Goal: Transaction & Acquisition: Purchase product/service

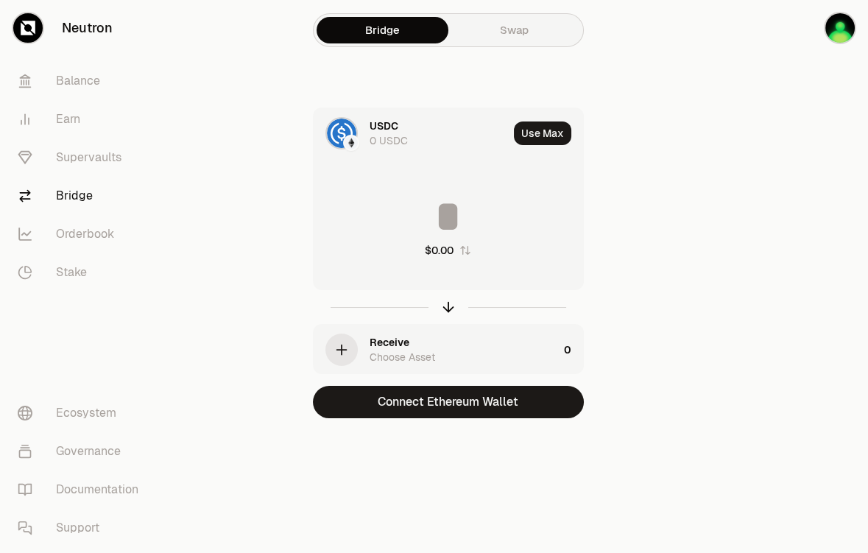
click at [580, 38] on link "Swap" at bounding box center [515, 30] width 132 height 27
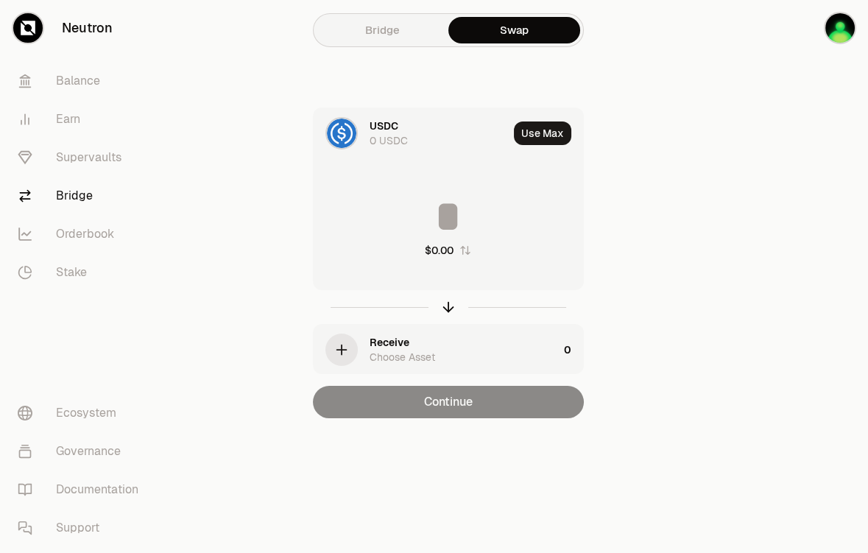
click at [696, 393] on div "USDC 0 USDC Use Max $0.00 Receive Choose Asset 0 Continue" at bounding box center [448, 263] width 495 height 311
click at [696, 348] on div "USDC 0 USDC Use Max $0.00 Receive Choose Asset 0 Continue" at bounding box center [448, 263] width 495 height 311
click at [583, 291] on div "$0.00" at bounding box center [449, 226] width 270 height 130
click at [399, 133] on div "USDC" at bounding box center [384, 126] width 29 height 15
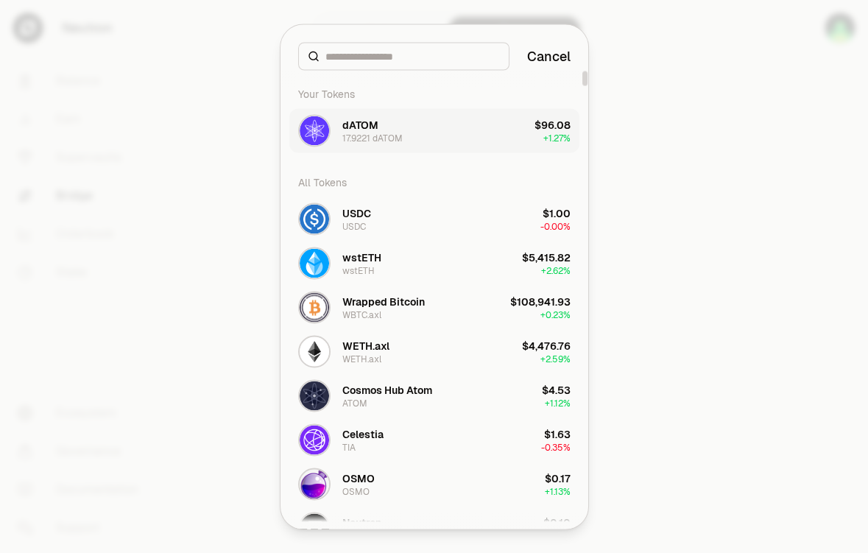
click at [446, 152] on button "dATOM 17.9221 dATOM $96.08 + 1.27%" at bounding box center [434, 130] width 290 height 44
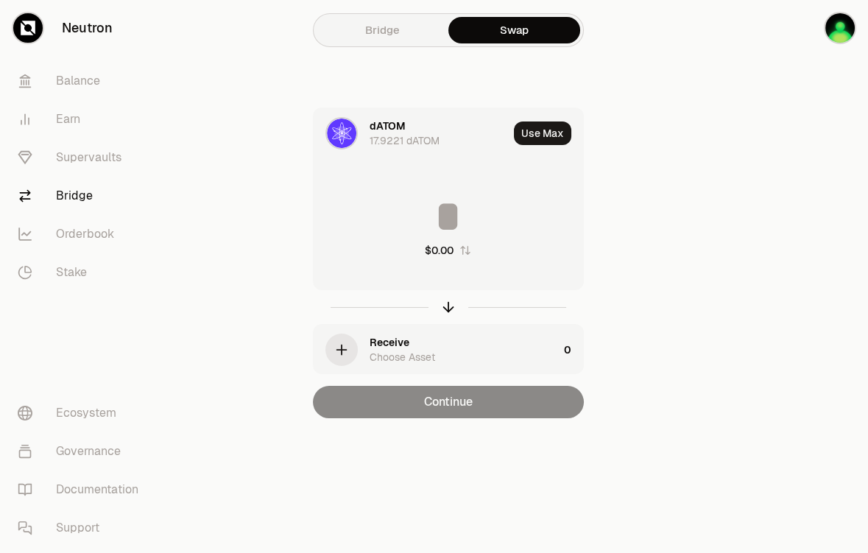
click at [435, 365] on div "Choose Asset" at bounding box center [403, 357] width 66 height 15
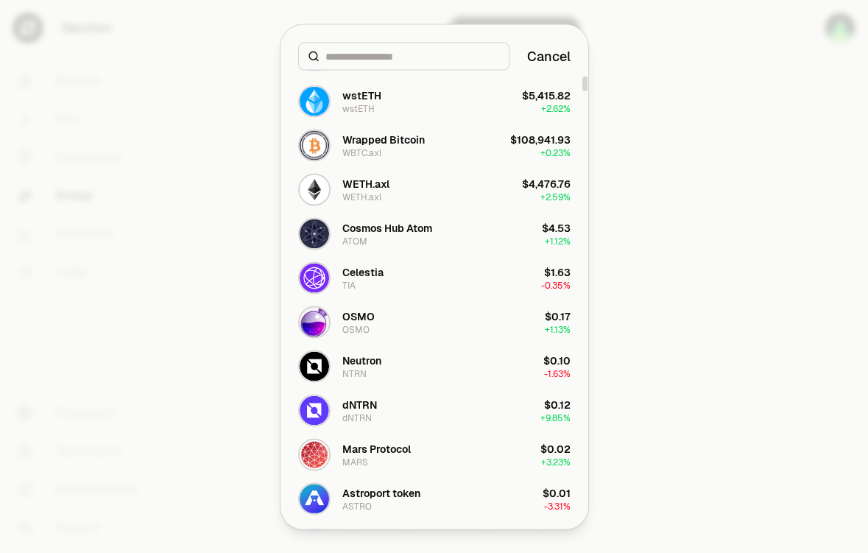
scroll to position [164, 0]
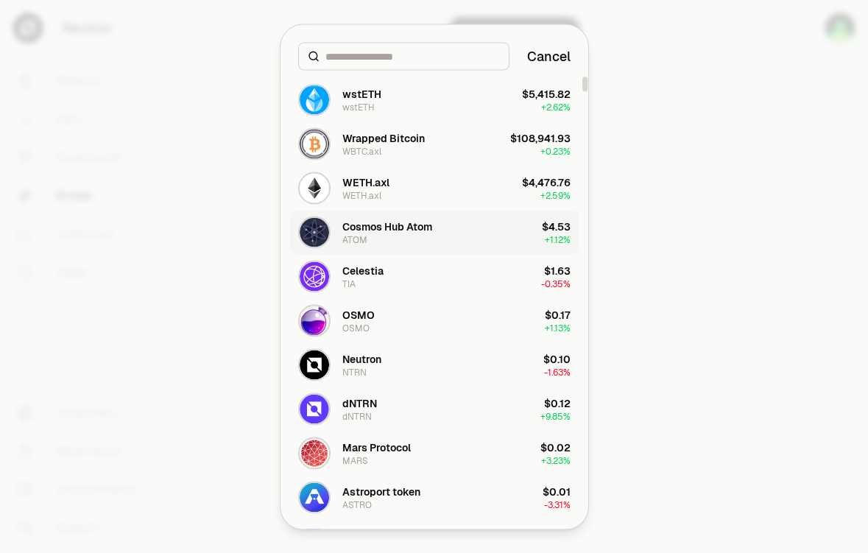
click at [451, 254] on button "Cosmos Hub Atom ATOM $4.53 + 1.12%" at bounding box center [434, 232] width 290 height 44
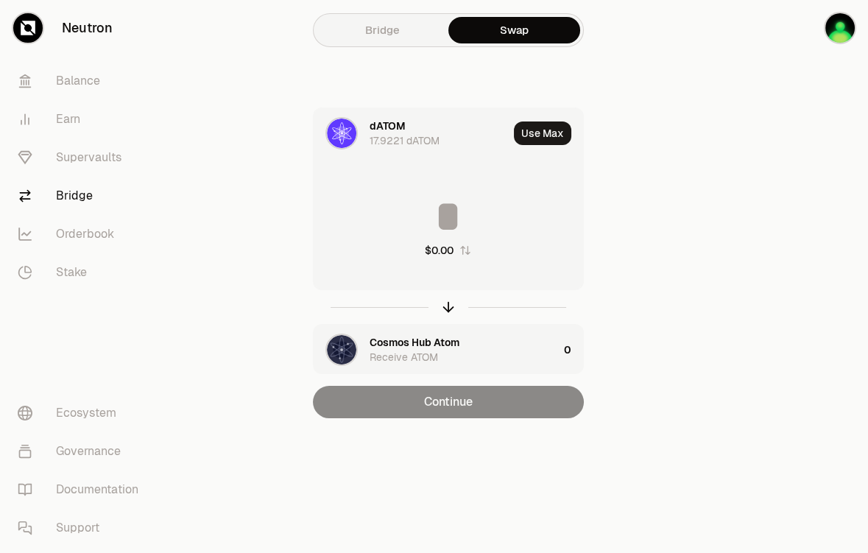
click at [539, 239] on input at bounding box center [449, 216] width 270 height 44
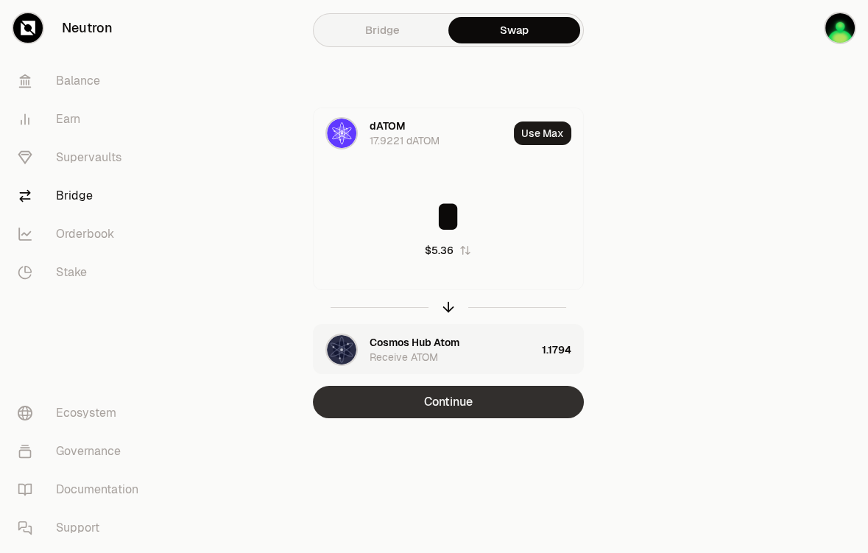
type input "*"
click at [565, 418] on button "Continue" at bounding box center [448, 402] width 271 height 32
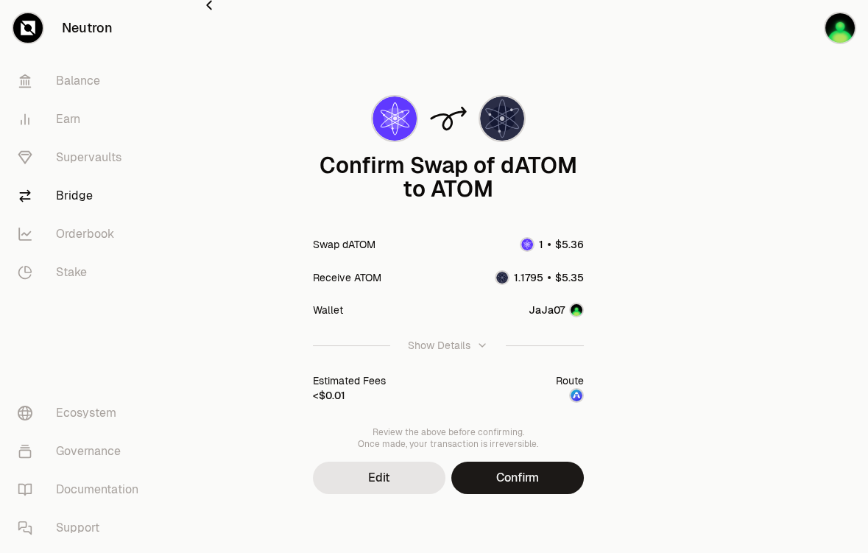
scroll to position [166, 0]
click at [584, 464] on button "Confirm" at bounding box center [518, 478] width 133 height 32
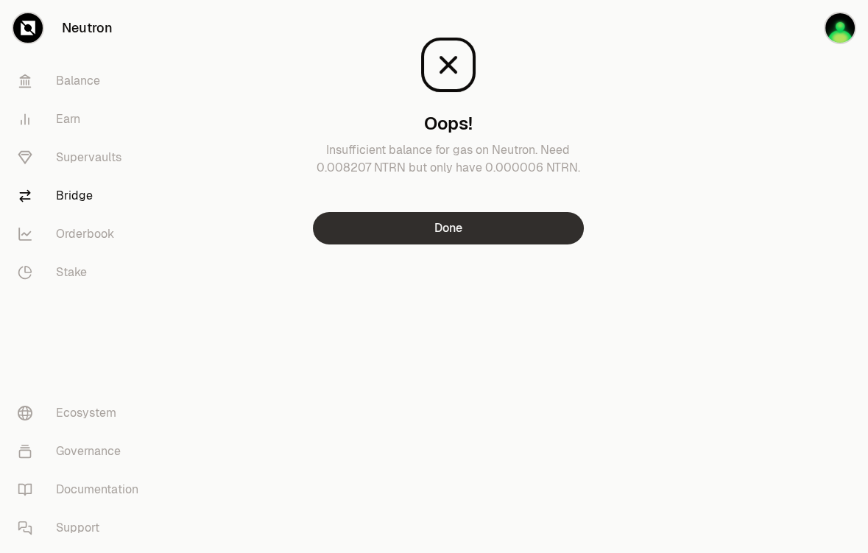
click at [583, 245] on button "Done" at bounding box center [448, 228] width 271 height 32
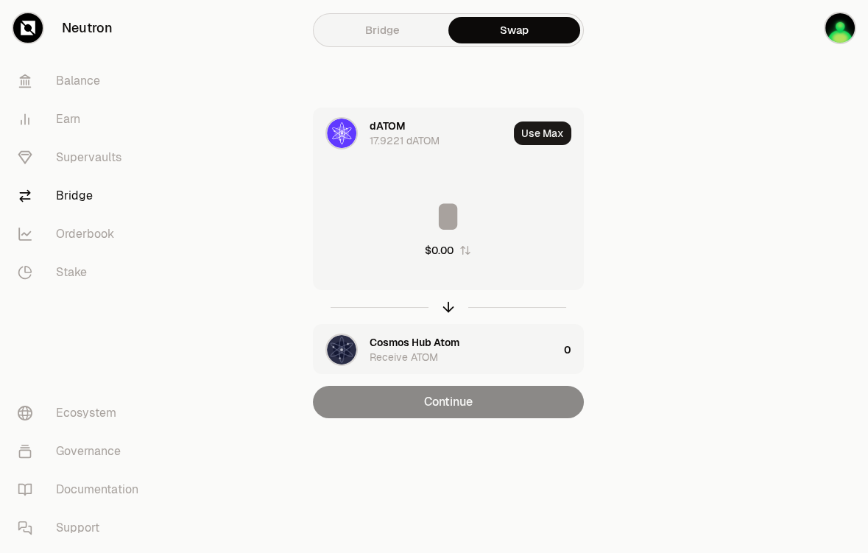
click at [440, 148] on div "17.9221 dATOM" at bounding box center [405, 140] width 70 height 15
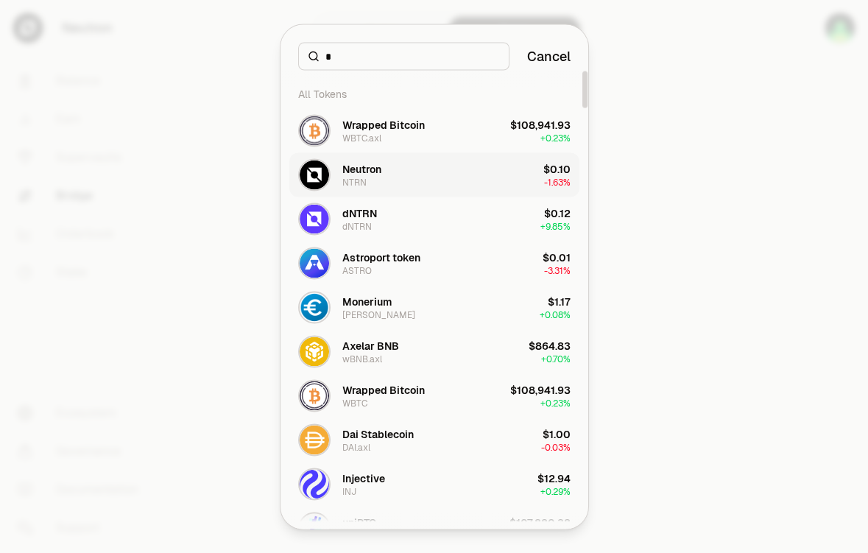
type input "*"
click at [467, 197] on button "Neutron NTRN $0.10 -1.63%" at bounding box center [434, 174] width 290 height 44
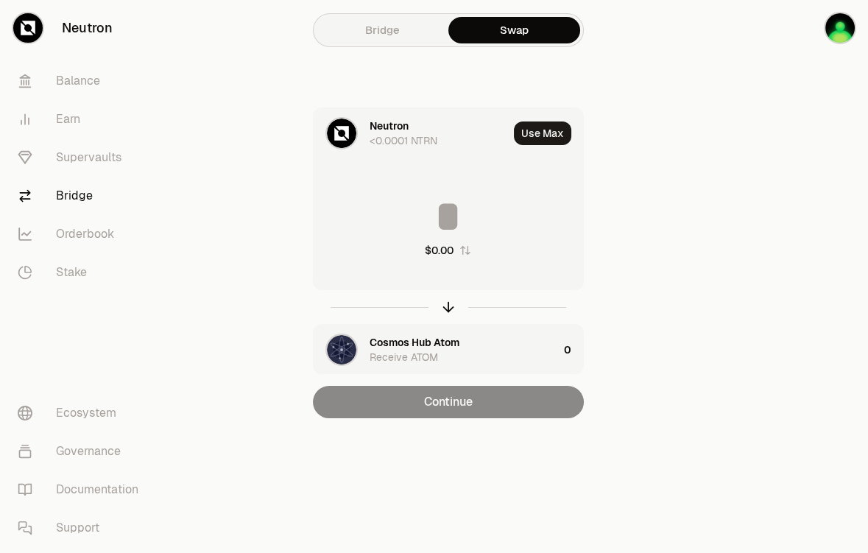
click at [470, 255] on icon "button" at bounding box center [465, 250] width 10 height 9
click at [460, 350] on div "Cosmos Hub Atom" at bounding box center [415, 342] width 90 height 15
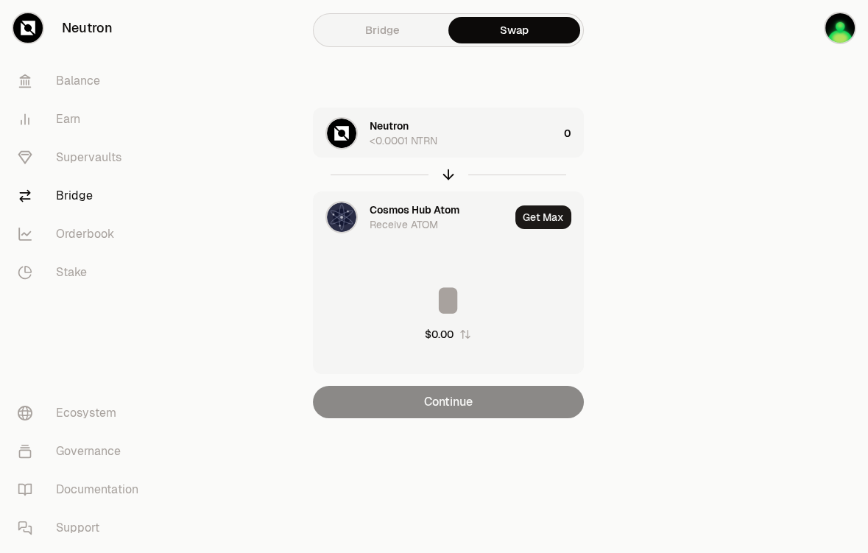
click at [460, 217] on div "Cosmos Hub Atom" at bounding box center [415, 210] width 90 height 15
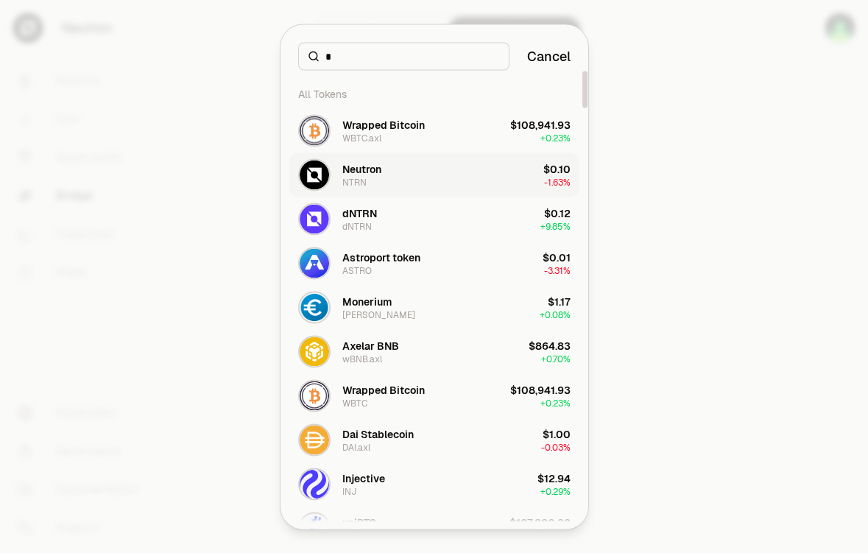
type input "*"
click at [376, 197] on button "Neutron NTRN $0.10 -1.63%" at bounding box center [434, 174] width 290 height 44
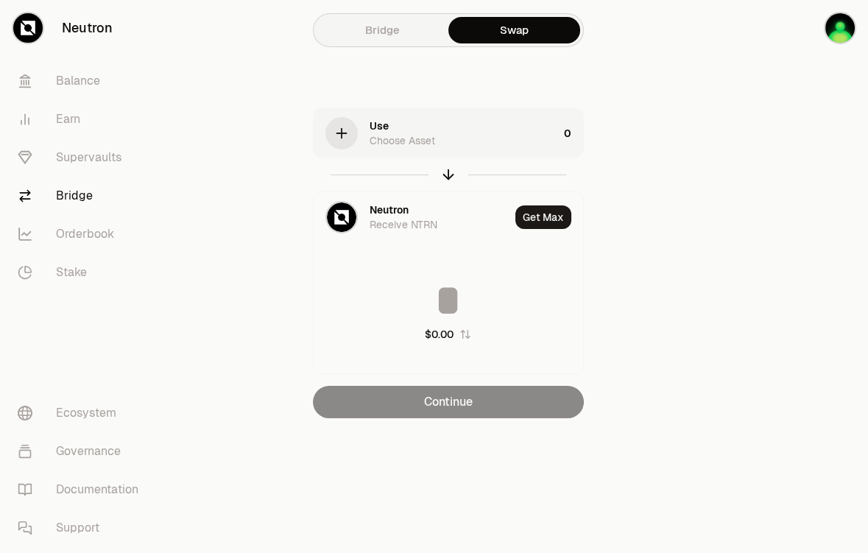
click at [527, 148] on div "Use Choose Asset" at bounding box center [464, 133] width 189 height 29
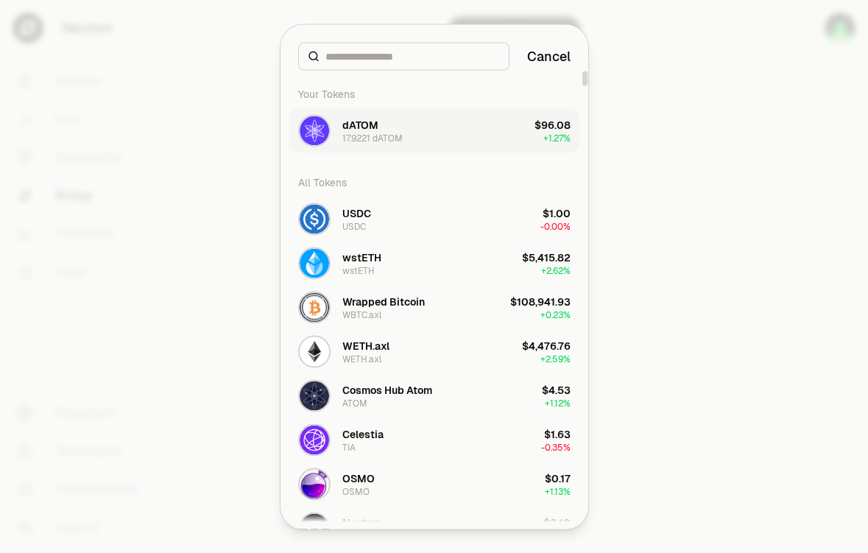
click at [524, 150] on button "dATOM 17.9221 dATOM $96.08 + 1.27%" at bounding box center [434, 130] width 290 height 44
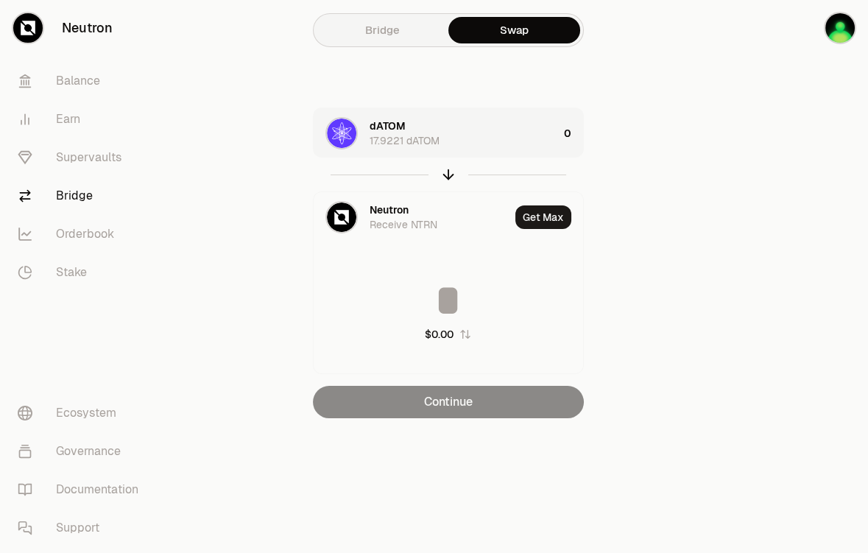
click at [583, 155] on div "0" at bounding box center [573, 133] width 19 height 50
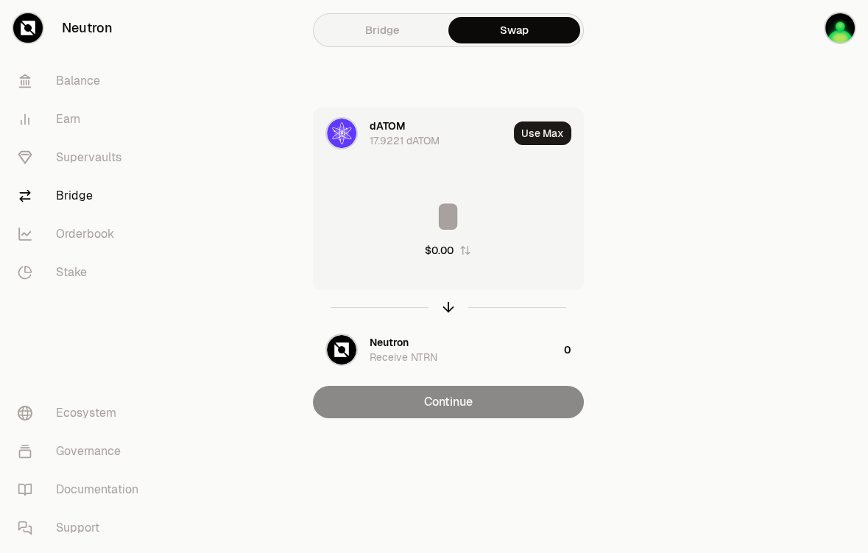
click at [536, 239] on input at bounding box center [449, 216] width 270 height 44
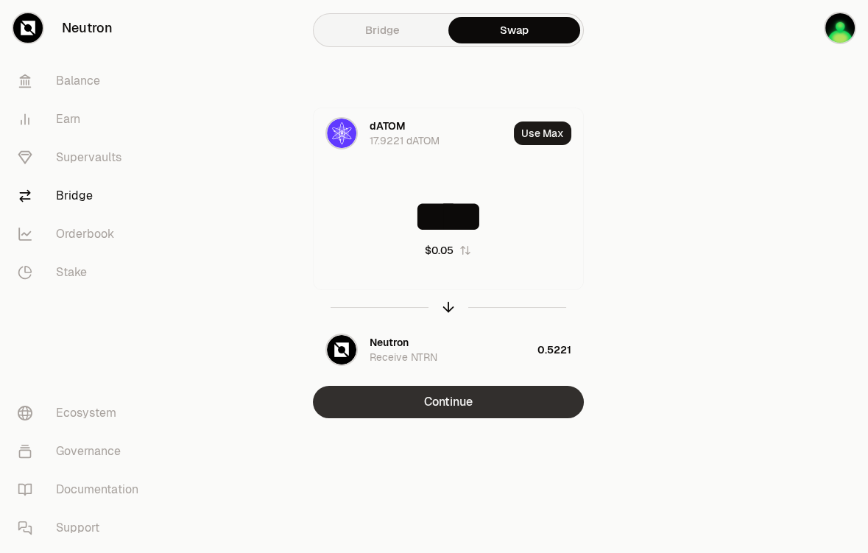
type input "****"
click at [574, 418] on button "Continue" at bounding box center [448, 402] width 271 height 32
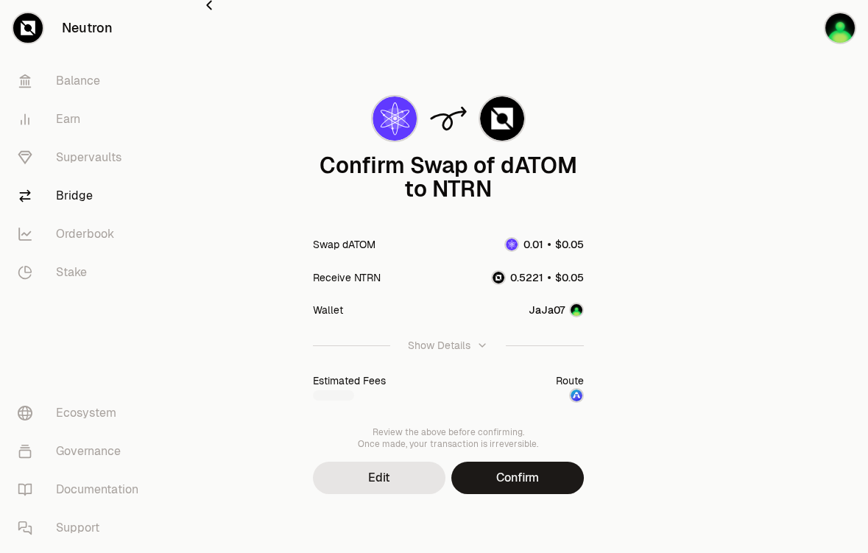
scroll to position [133, 0]
click at [584, 494] on button "Confirm" at bounding box center [518, 478] width 133 height 32
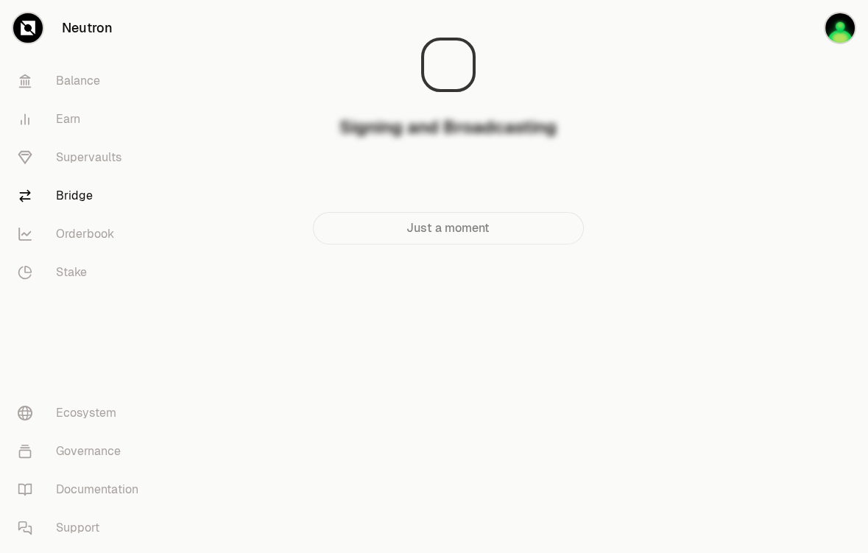
scroll to position [0, 0]
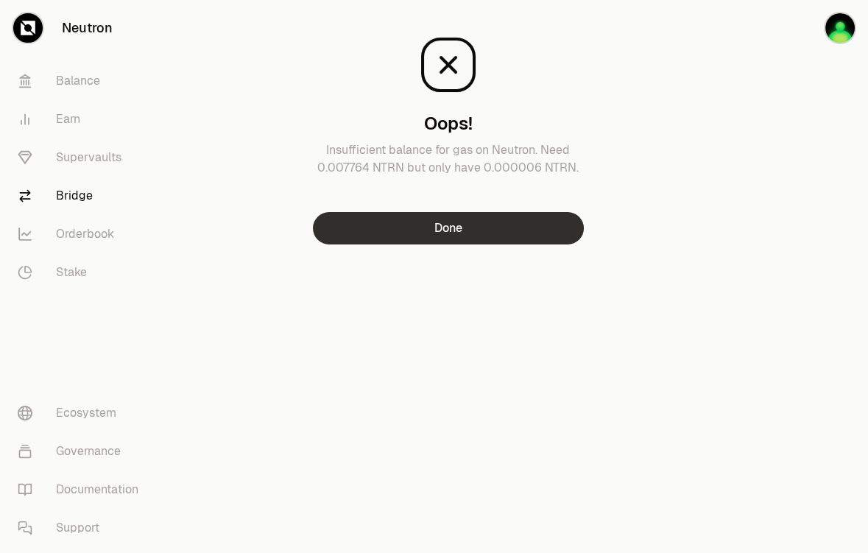
click at [584, 245] on button "Done" at bounding box center [448, 228] width 271 height 32
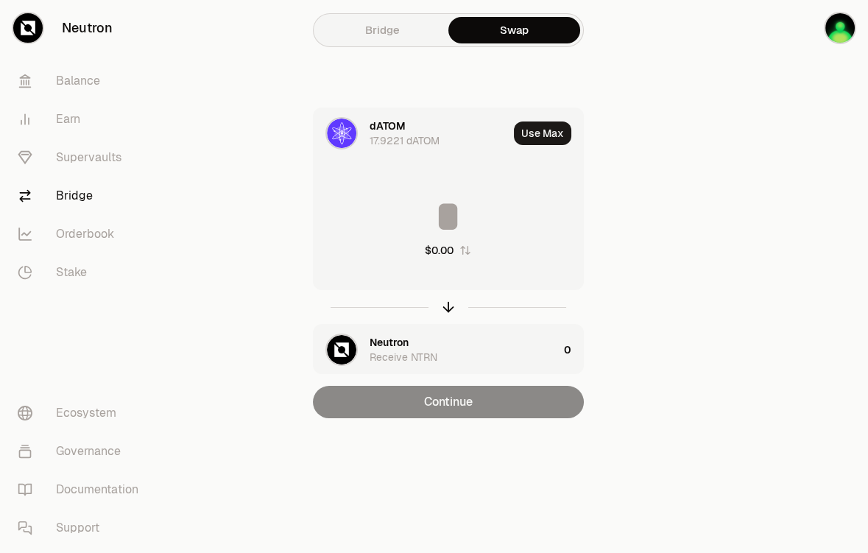
click at [438, 365] on div "Receive NTRN" at bounding box center [404, 357] width 68 height 15
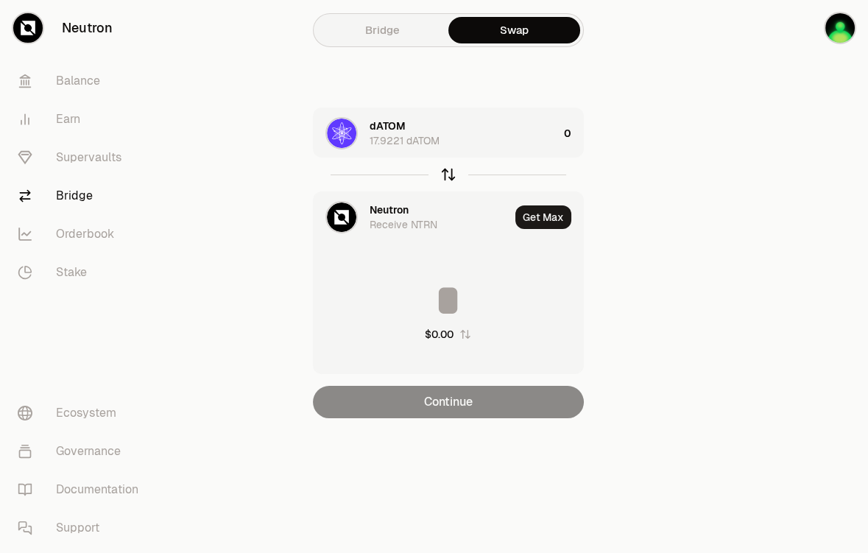
click at [449, 180] on icon "button" at bounding box center [449, 175] width 0 height 10
click at [572, 229] on button "Get Max" at bounding box center [544, 218] width 56 height 24
type input "*********"
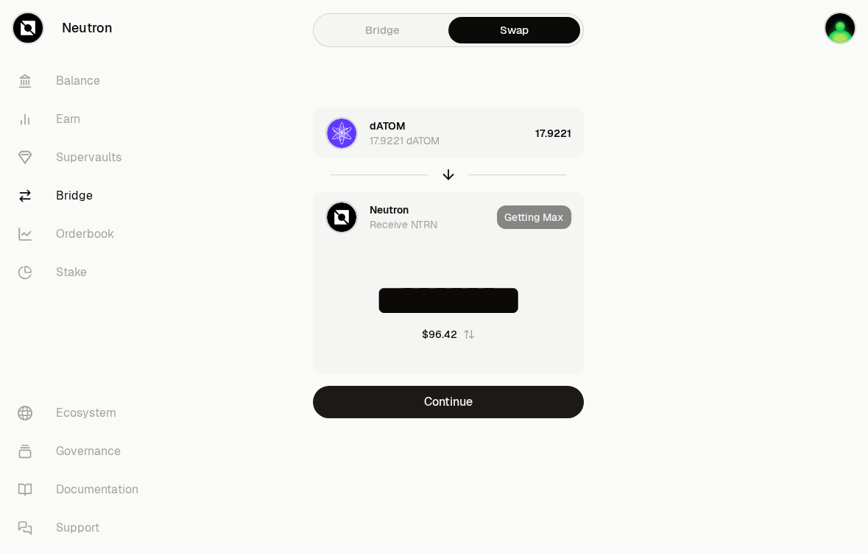
click at [357, 232] on img at bounding box center [341, 217] width 29 height 29
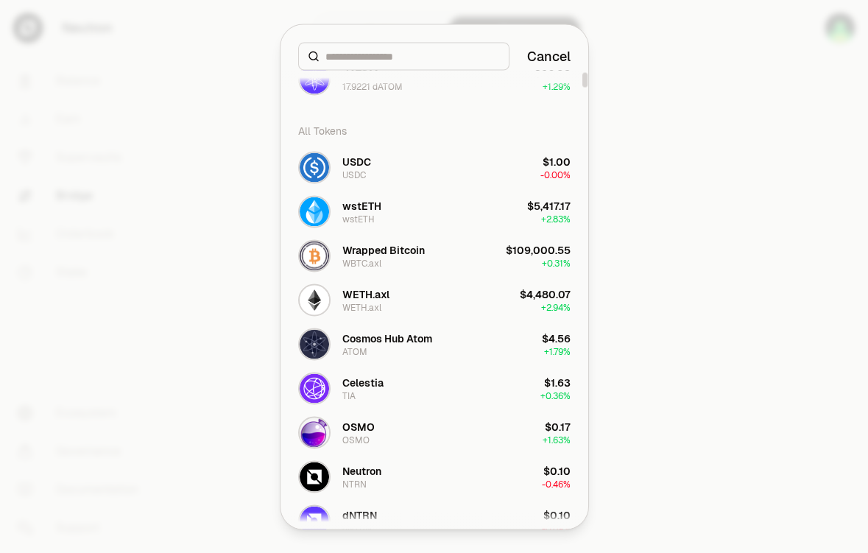
scroll to position [60, 0]
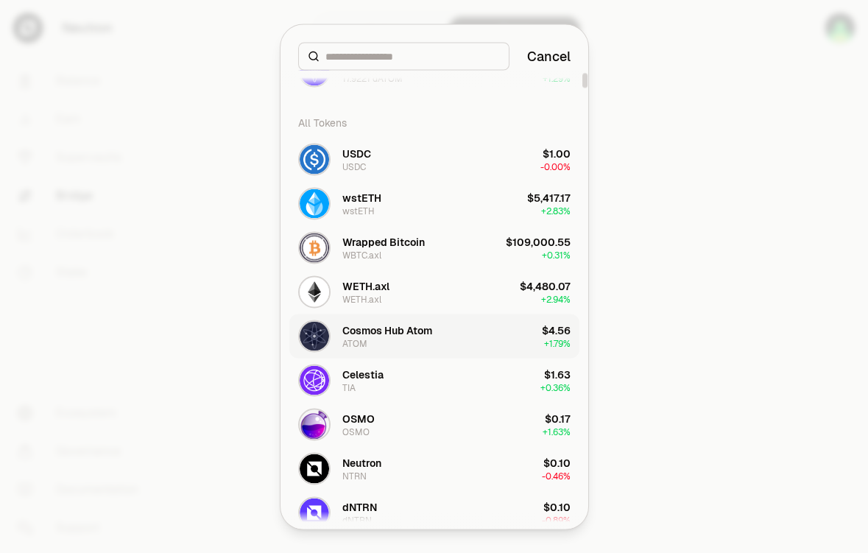
click at [376, 349] on div "Cosmos Hub Atom ATOM" at bounding box center [388, 336] width 90 height 27
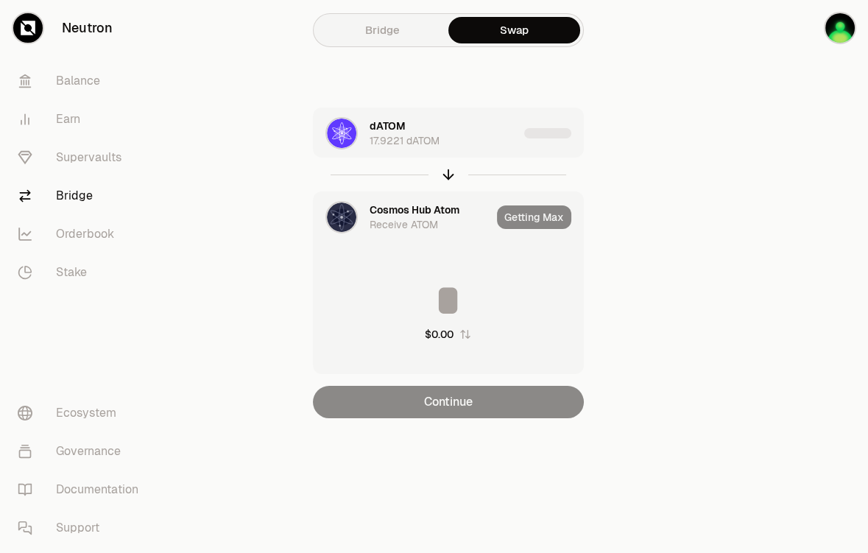
type input "*********"
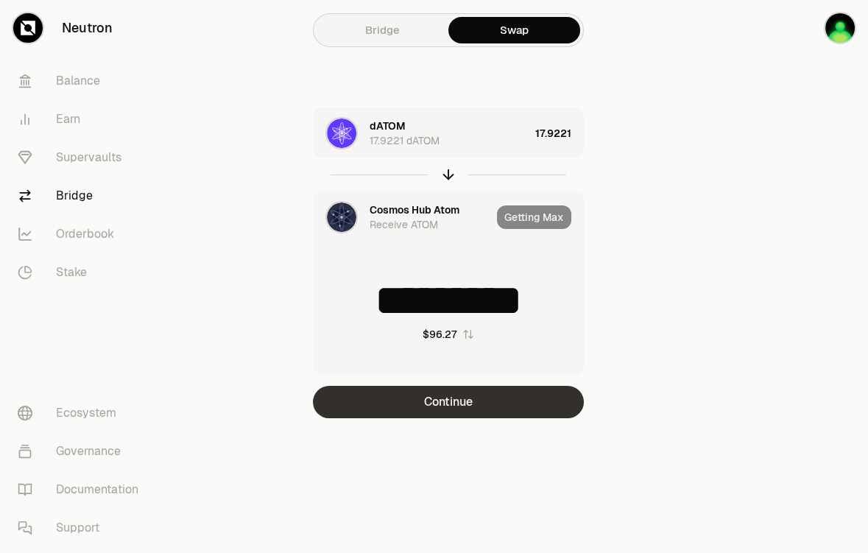
click at [570, 418] on button "Continue" at bounding box center [448, 402] width 271 height 32
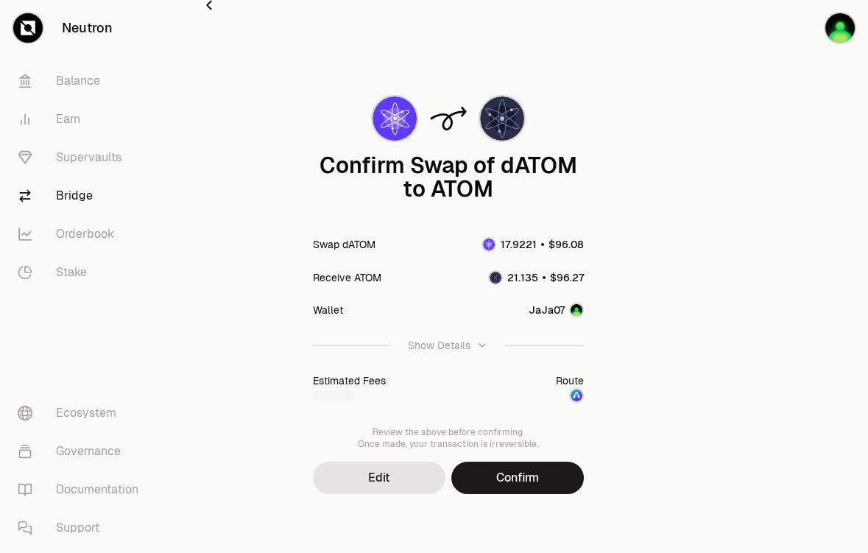
scroll to position [166, 0]
click at [584, 466] on button "Confirm" at bounding box center [518, 478] width 133 height 32
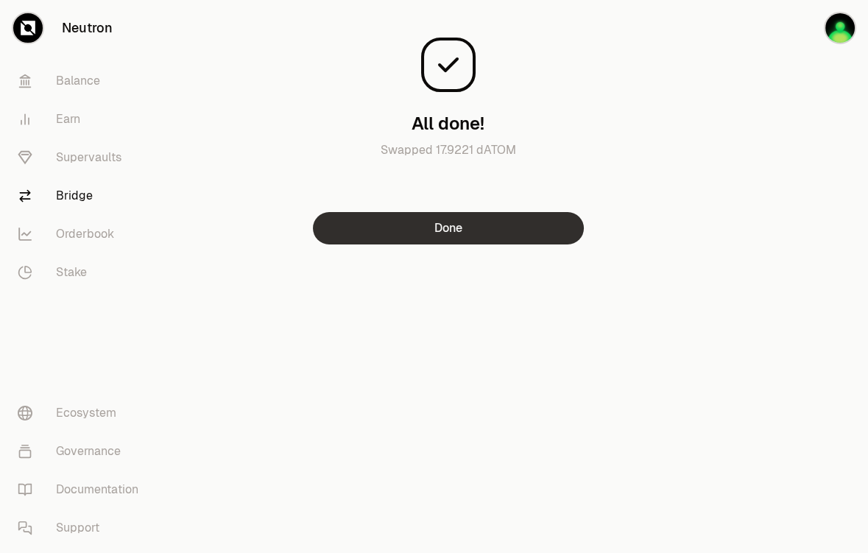
click at [584, 245] on button "Done" at bounding box center [448, 228] width 271 height 32
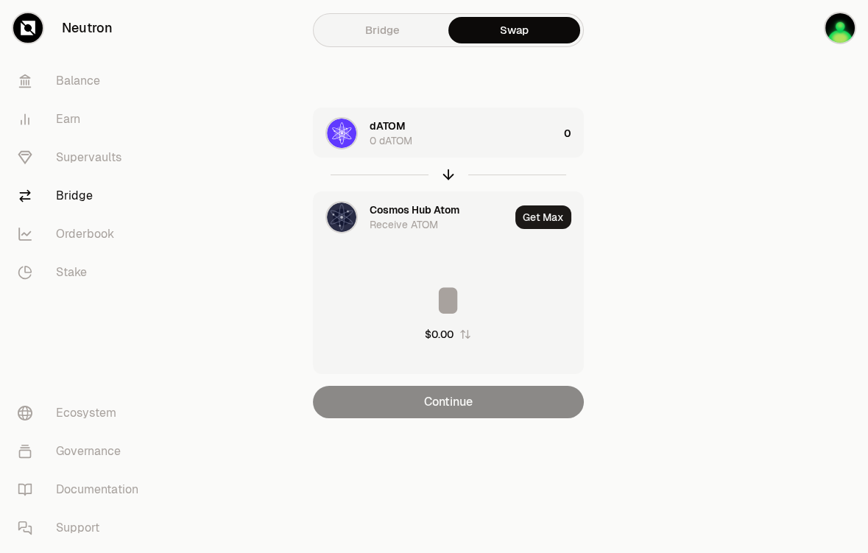
click at [406, 133] on div "dATOM" at bounding box center [388, 126] width 36 height 15
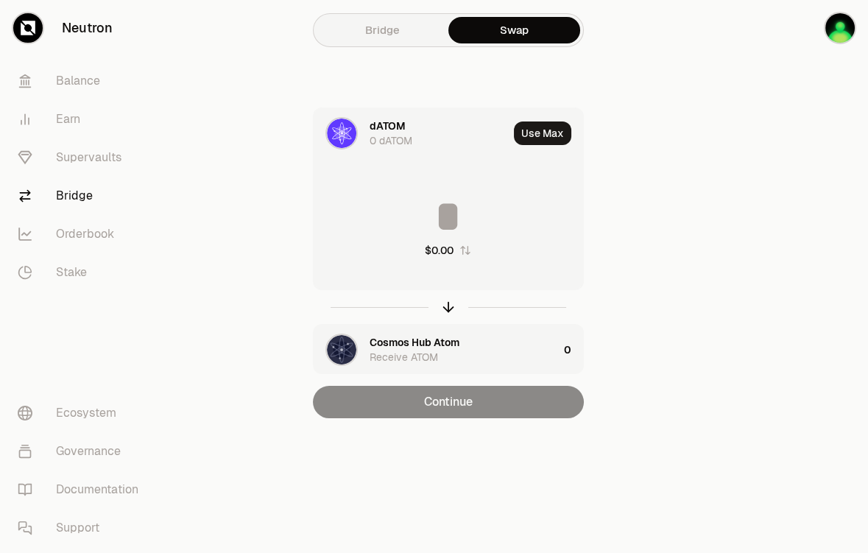
click at [406, 133] on div "dATOM" at bounding box center [388, 126] width 36 height 15
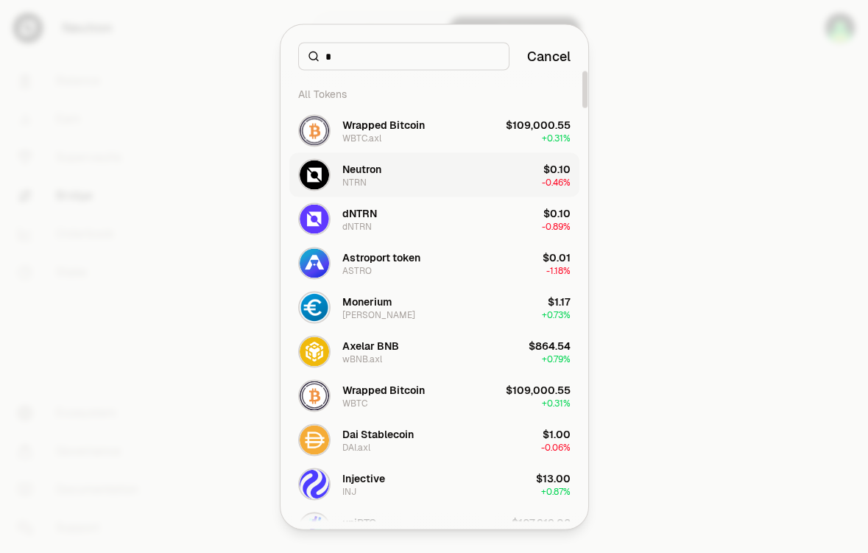
type input "*"
click at [419, 197] on button "Neutron NTRN $0.10 -0.46%" at bounding box center [434, 174] width 290 height 44
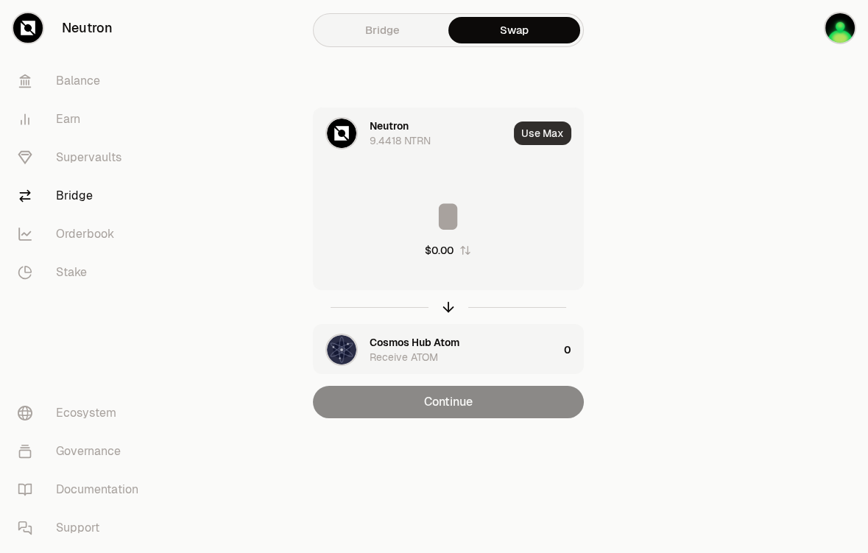
click at [572, 145] on button "Use Max" at bounding box center [542, 134] width 57 height 24
type input "********"
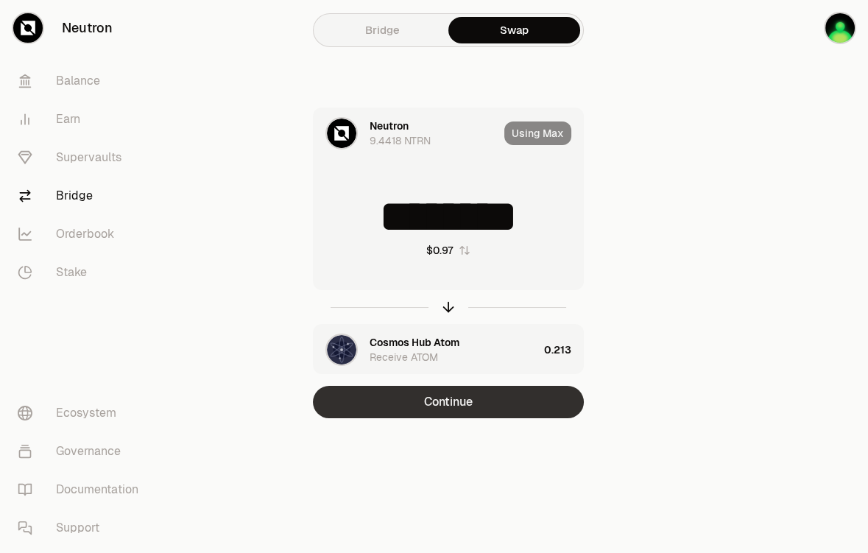
click at [565, 418] on button "Continue" at bounding box center [448, 402] width 271 height 32
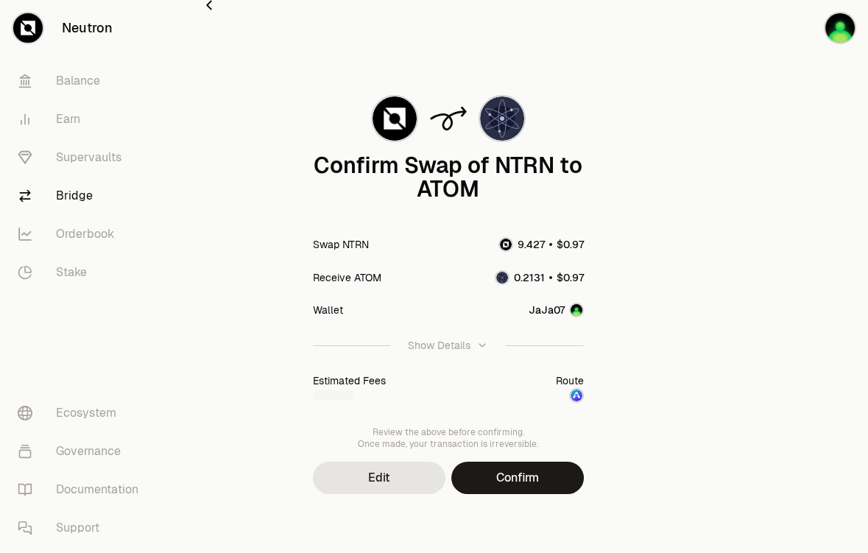
scroll to position [166, 0]
click at [584, 462] on button "Confirm" at bounding box center [518, 478] width 133 height 32
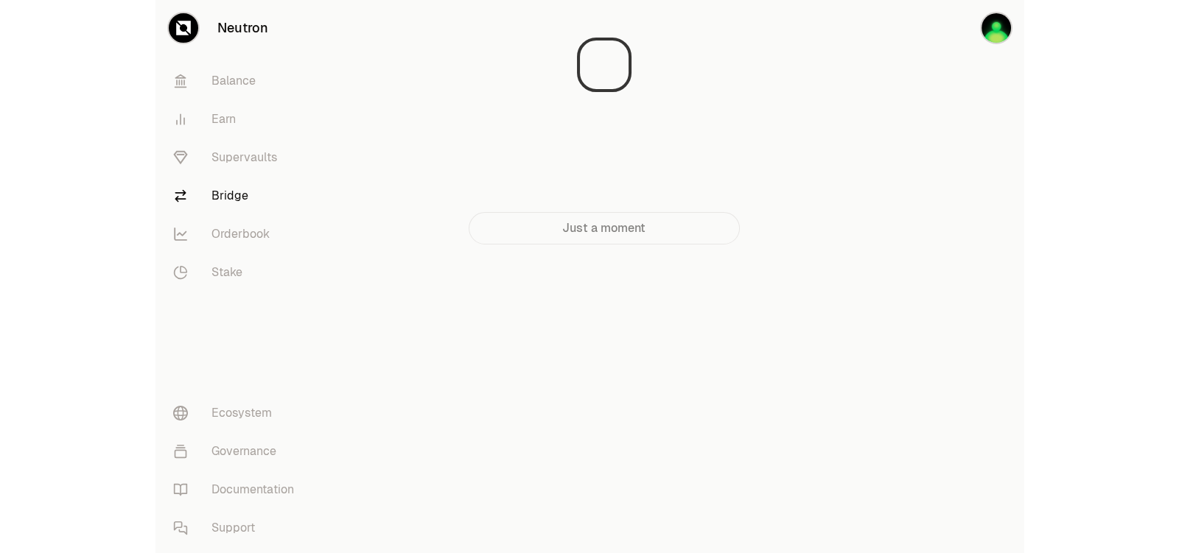
scroll to position [0, 0]
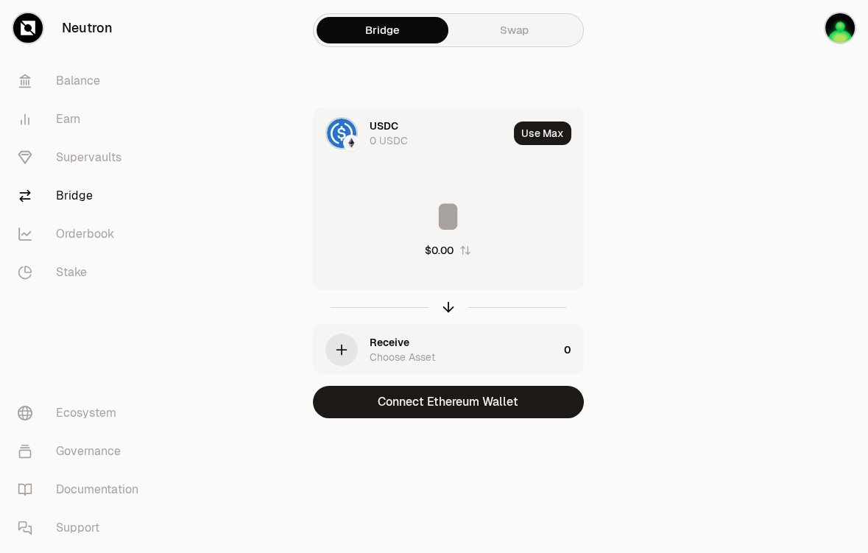
click at [696, 246] on div "USDC 0 USDC Use Max $0.00 Receive Choose Asset 0 Connect Ethereum Wallet" at bounding box center [448, 263] width 495 height 311
click at [696, 251] on div "USDC 0 USDC Use Max $0.00 Receive Choose Asset 0 Connect Ethereum Wallet" at bounding box center [448, 263] width 495 height 311
click at [696, 351] on div "USDC 0 USDC Use Max $0.00 Receive Choose Asset 0 Connect Ethereum Wallet" at bounding box center [448, 263] width 495 height 311
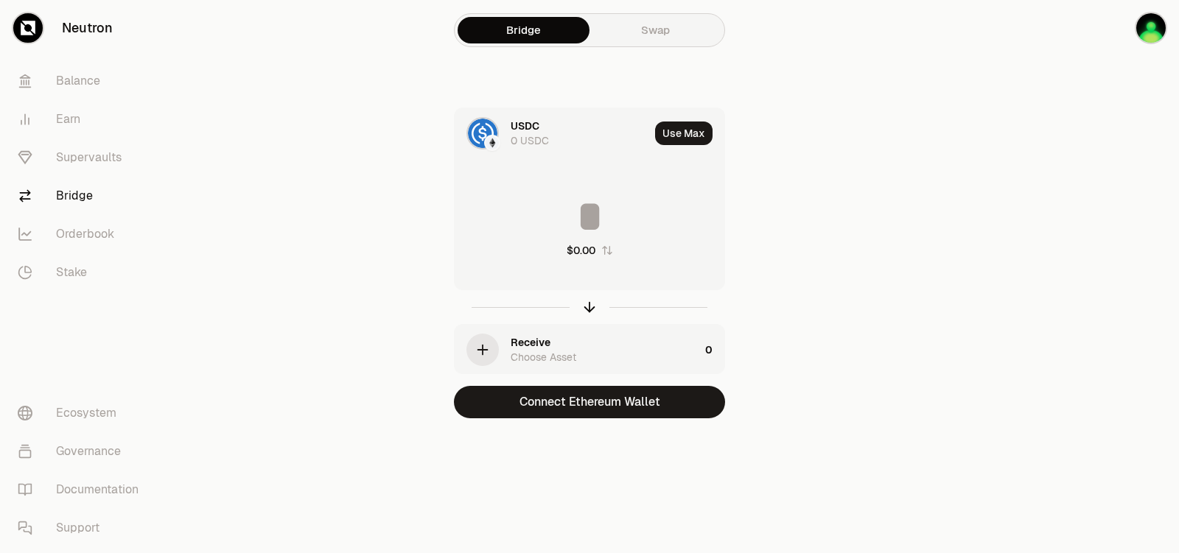
click at [345, 321] on div "USDC 0 USDC Use Max $0.00 Receive Choose Asset 0 Connect Ethereum Wallet" at bounding box center [589, 263] width 495 height 311
